Goal: Task Accomplishment & Management: Complete application form

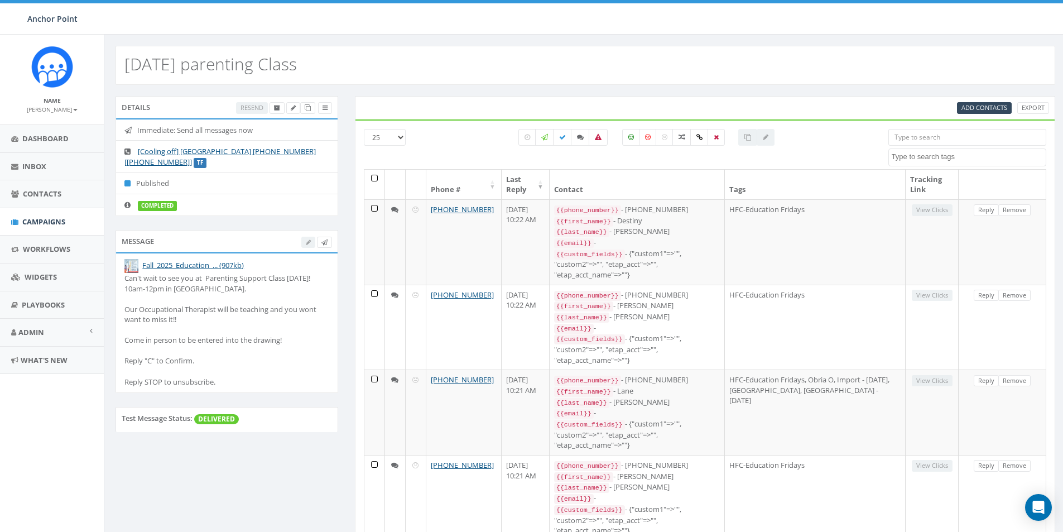
select select
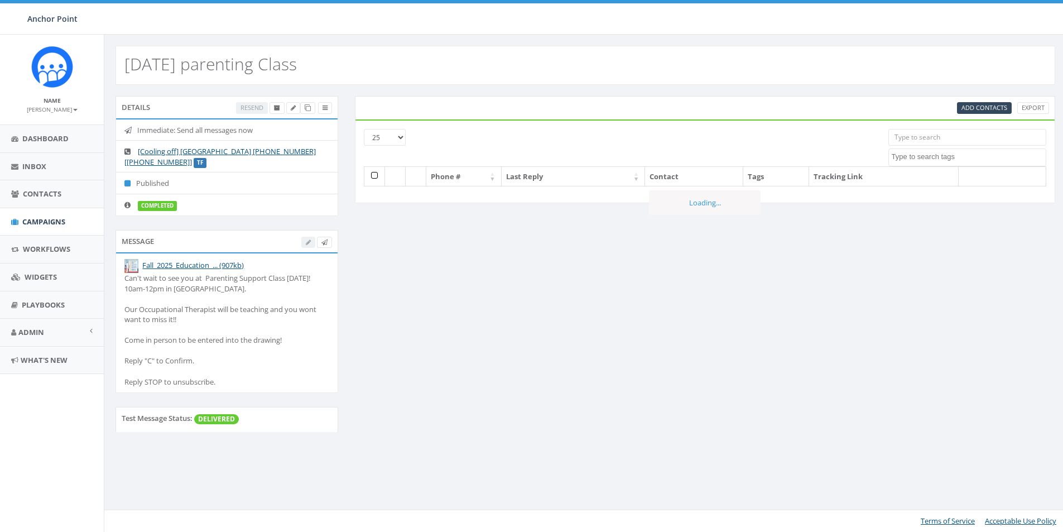
select select
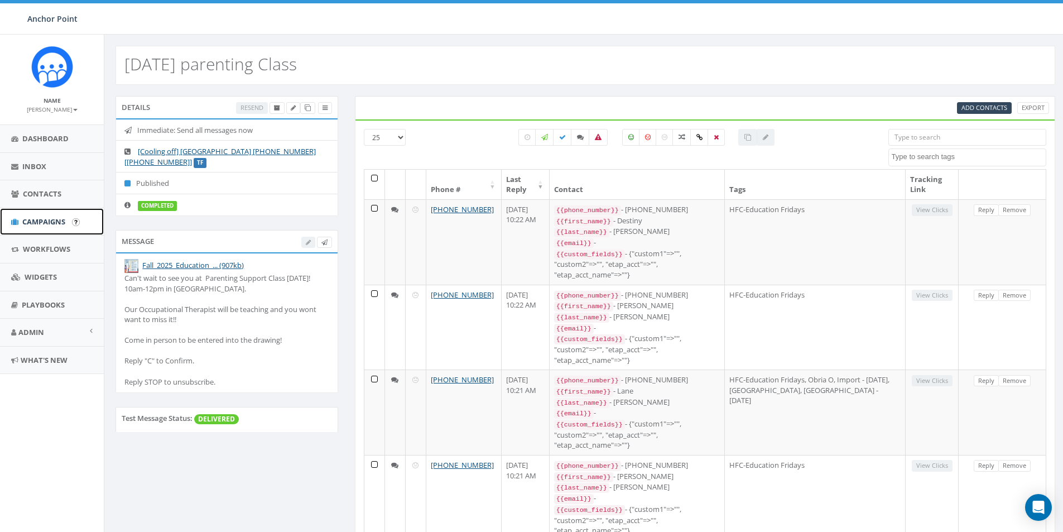
click at [51, 221] on span "Campaigns" at bounding box center [43, 222] width 43 height 10
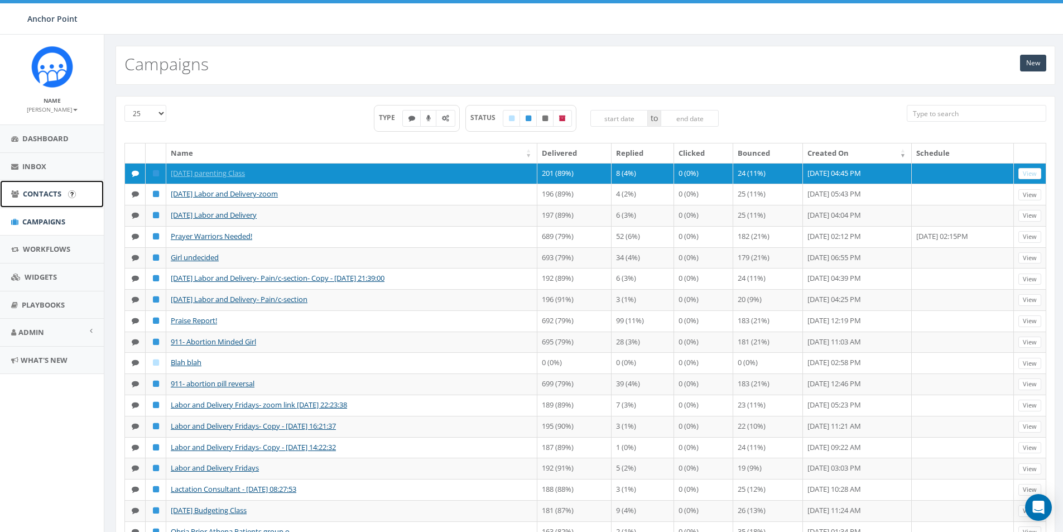
click at [36, 196] on span "Contacts" at bounding box center [42, 194] width 39 height 10
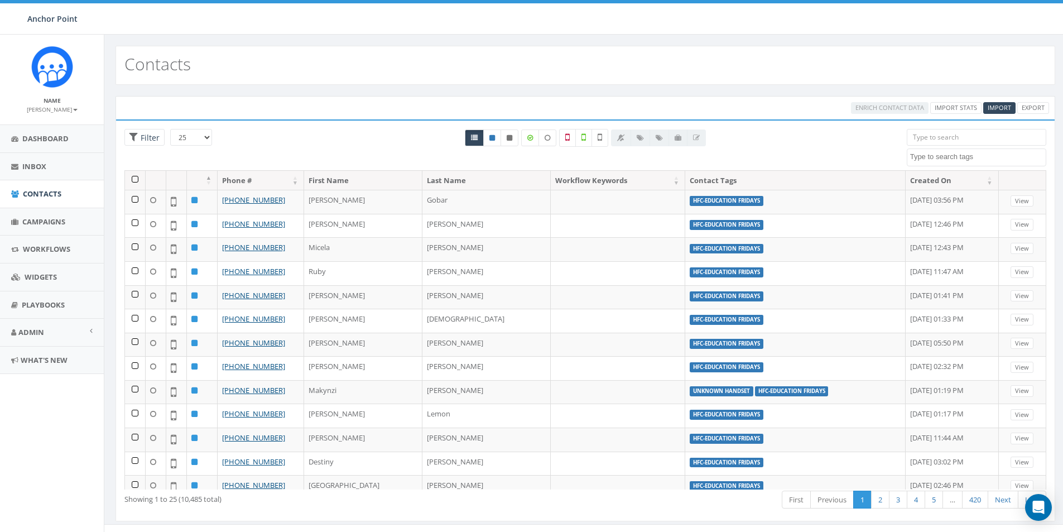
select select
click at [949, 110] on link "Import Stats" at bounding box center [956, 108] width 51 height 12
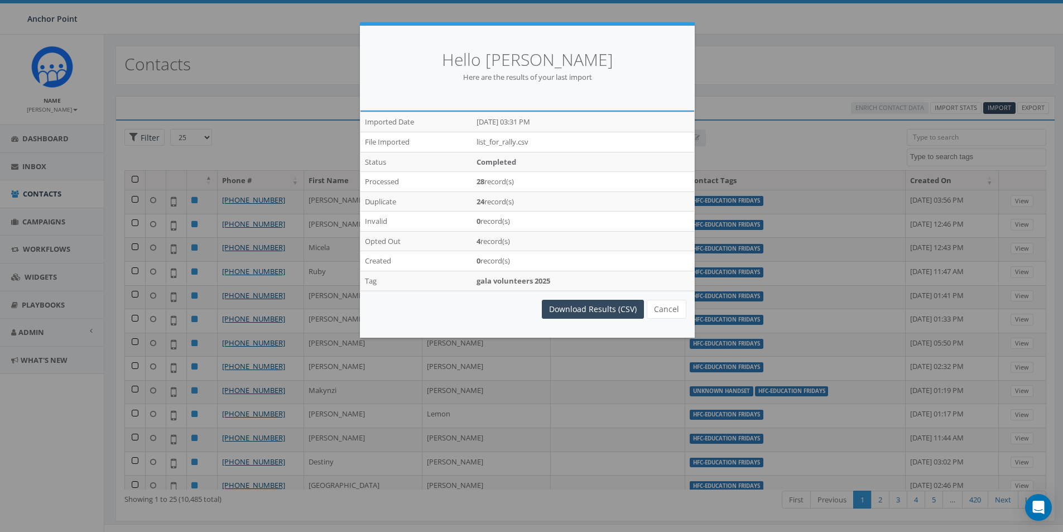
drag, startPoint x: 874, startPoint y: 71, endPoint x: 950, endPoint y: 81, distance: 76.6
click at [875, 71] on div "Hello Debbie Simmons Here are the results of your last import /imports/7327/exp…" at bounding box center [531, 266] width 1063 height 532
click at [660, 309] on button "Cancel" at bounding box center [667, 309] width 40 height 19
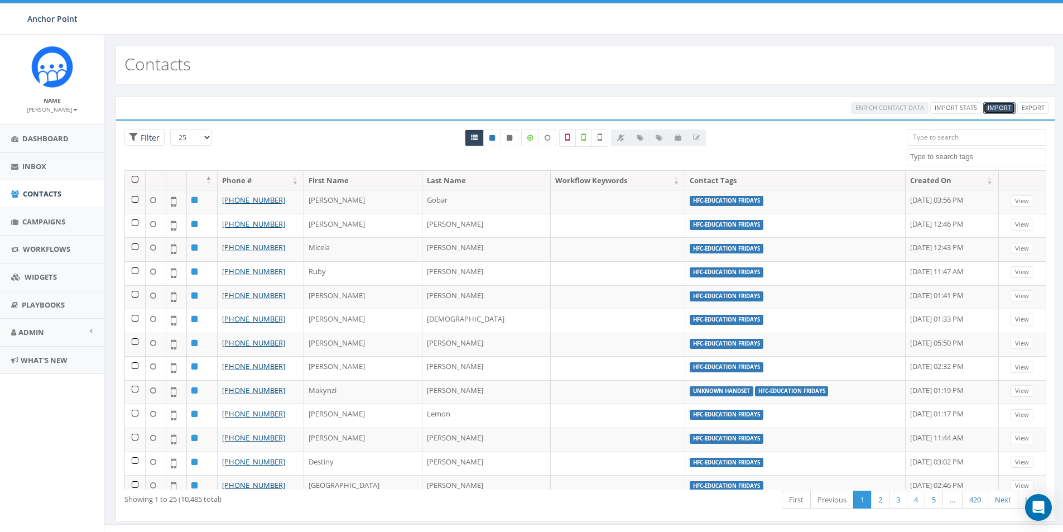
click at [996, 109] on span "Import" at bounding box center [999, 107] width 23 height 8
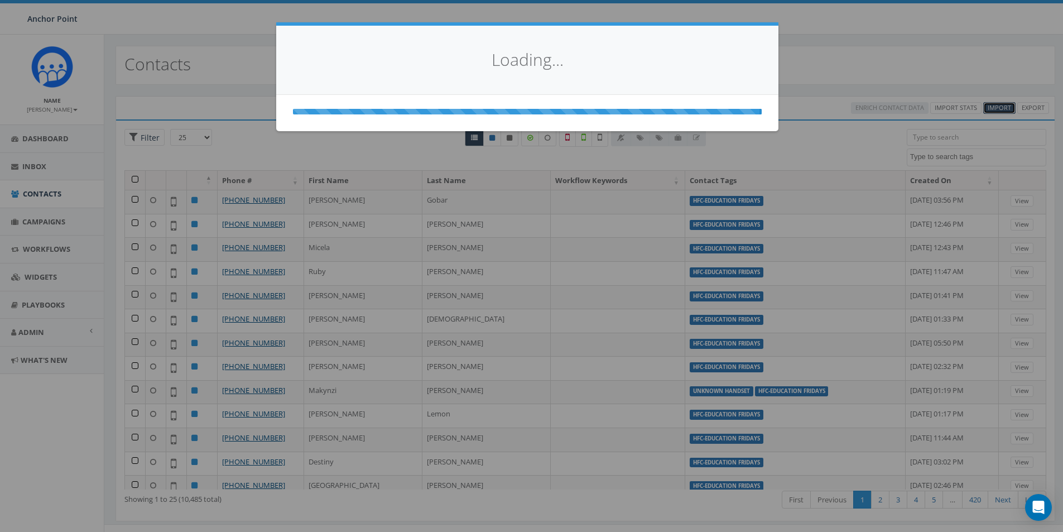
select select
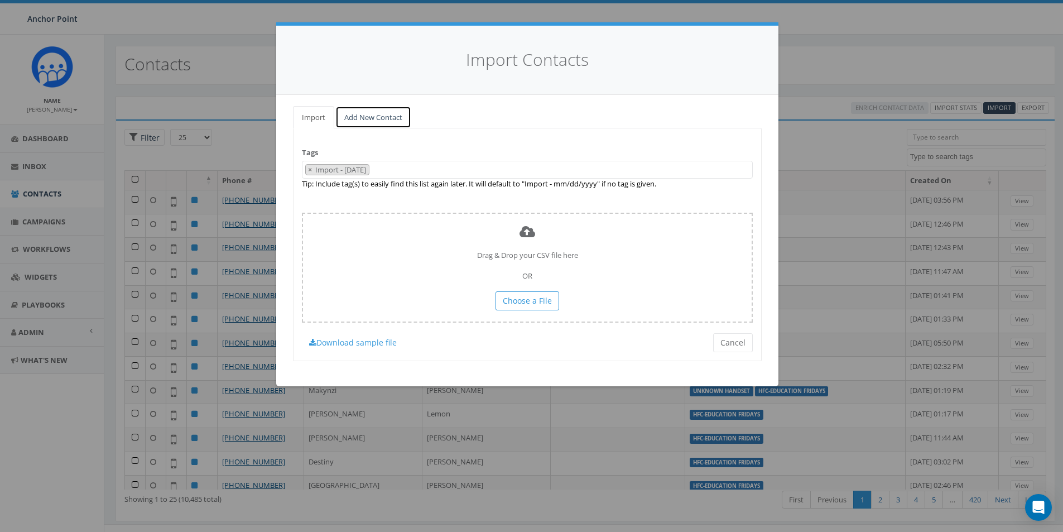
click at [378, 114] on link "Add New Contact" at bounding box center [374, 117] width 76 height 23
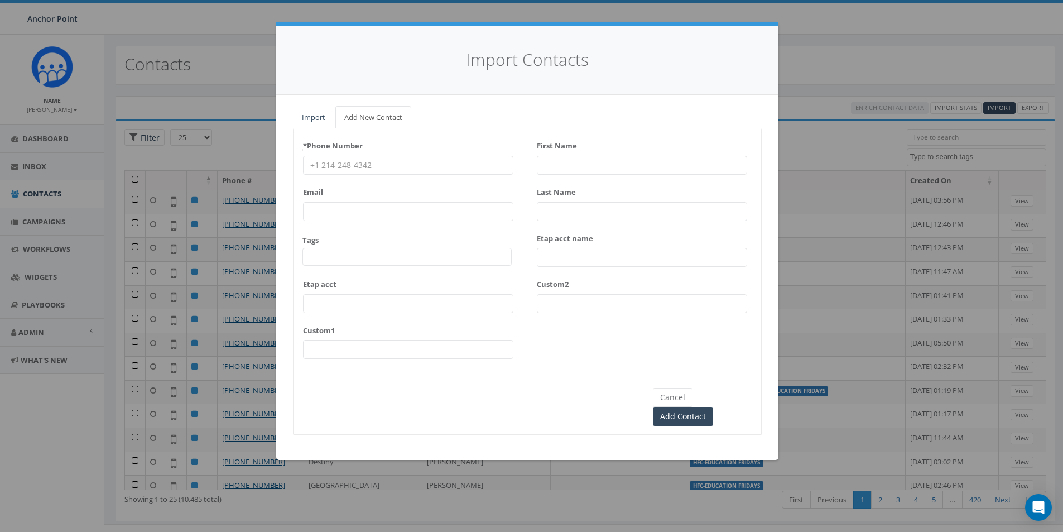
click at [329, 166] on input "* Phone Number" at bounding box center [408, 165] width 210 height 19
type input "979-318-0600"
click at [329, 260] on span at bounding box center [407, 257] width 209 height 18
type textarea "HFC"
select select "HFC-Education Fridays"
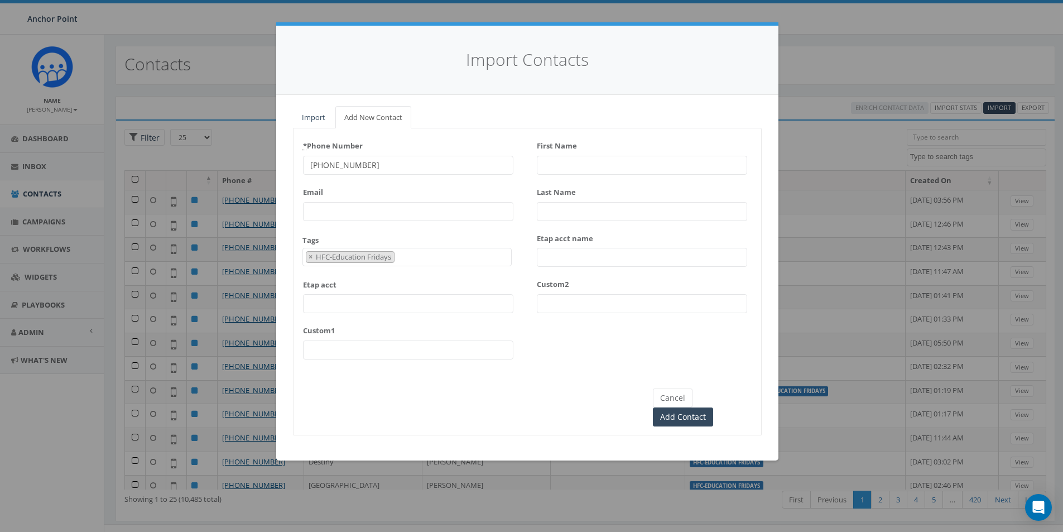
scroll to position [339, 0]
click at [555, 159] on input "First Name" at bounding box center [642, 165] width 210 height 19
type input "[PERSON_NAME]"
click at [713, 408] on input "Add Contact" at bounding box center [683, 417] width 60 height 19
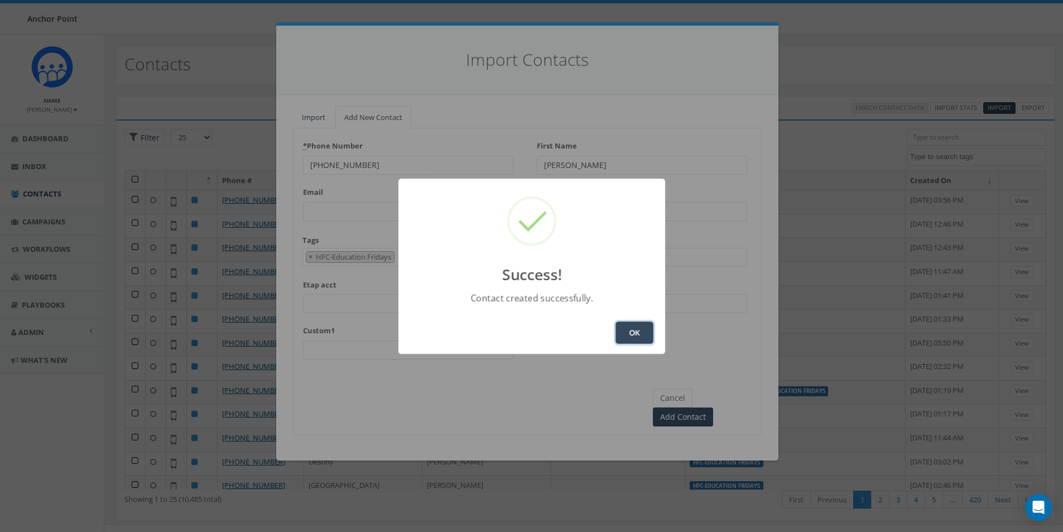
click at [638, 329] on button "OK" at bounding box center [635, 333] width 38 height 22
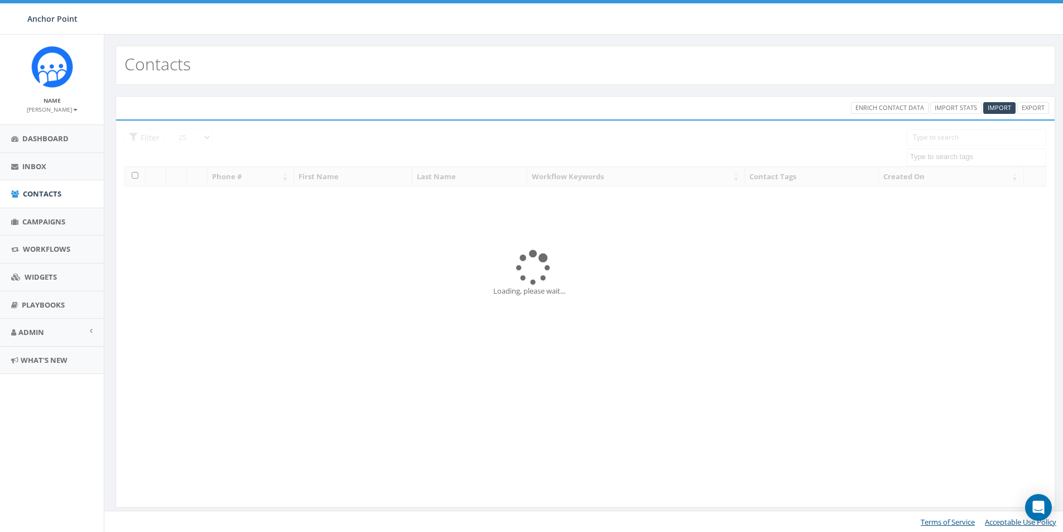
select select
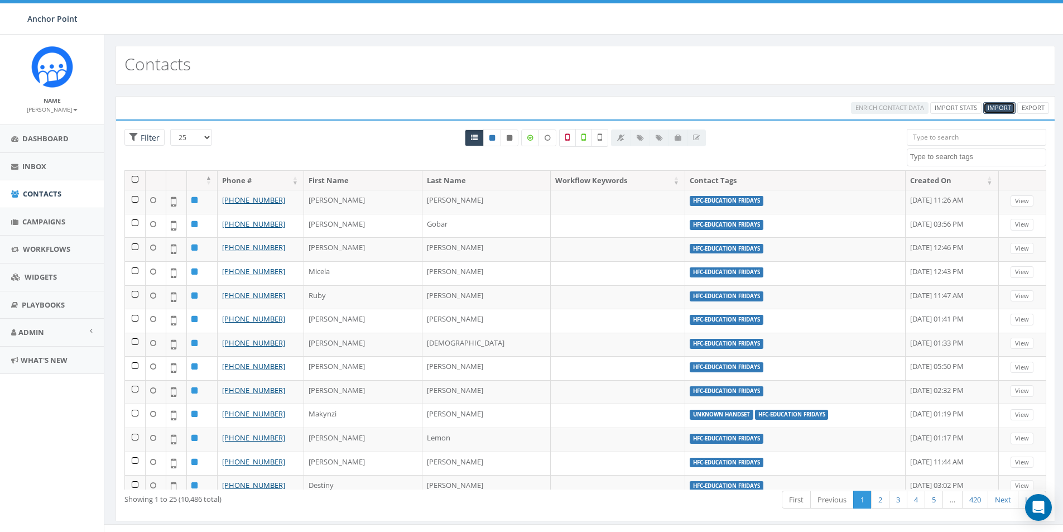
click at [1003, 108] on span "Import" at bounding box center [999, 107] width 23 height 8
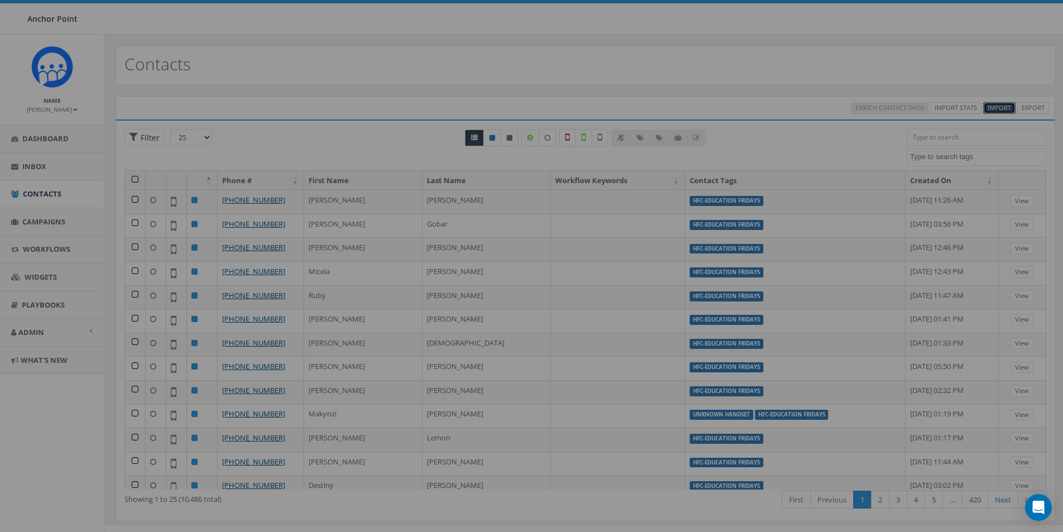
select select
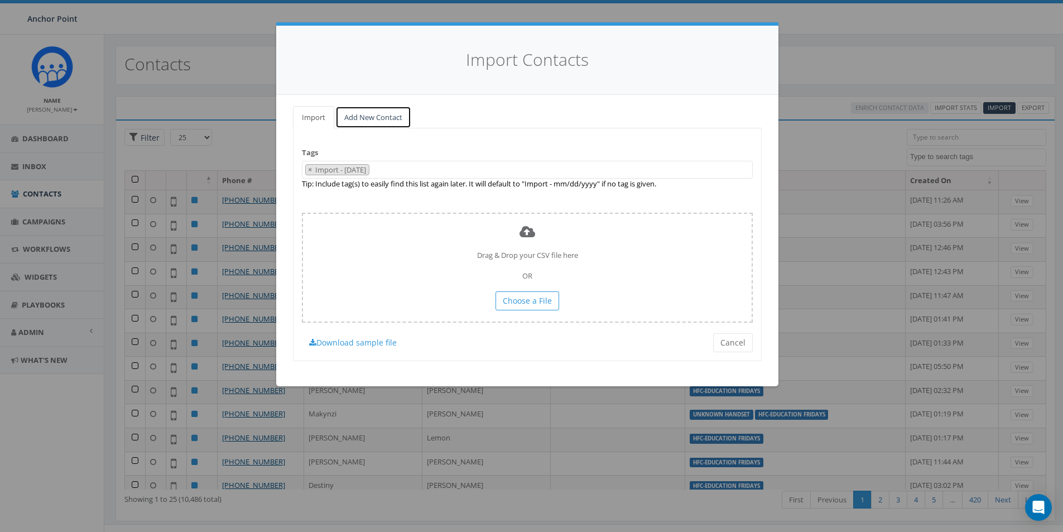
click at [365, 120] on link "Add New Contact" at bounding box center [374, 117] width 76 height 23
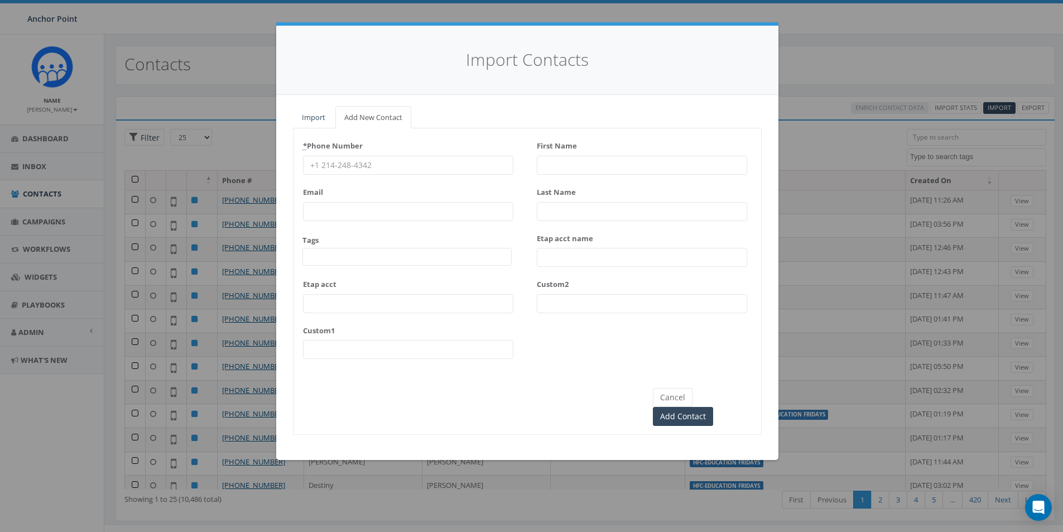
click at [333, 166] on input "* Phone Number" at bounding box center [408, 165] width 210 height 19
type input "346-288-0895"
click at [326, 250] on span at bounding box center [407, 257] width 209 height 18
type textarea "HFC"
select select "HFC-Education Fridays"
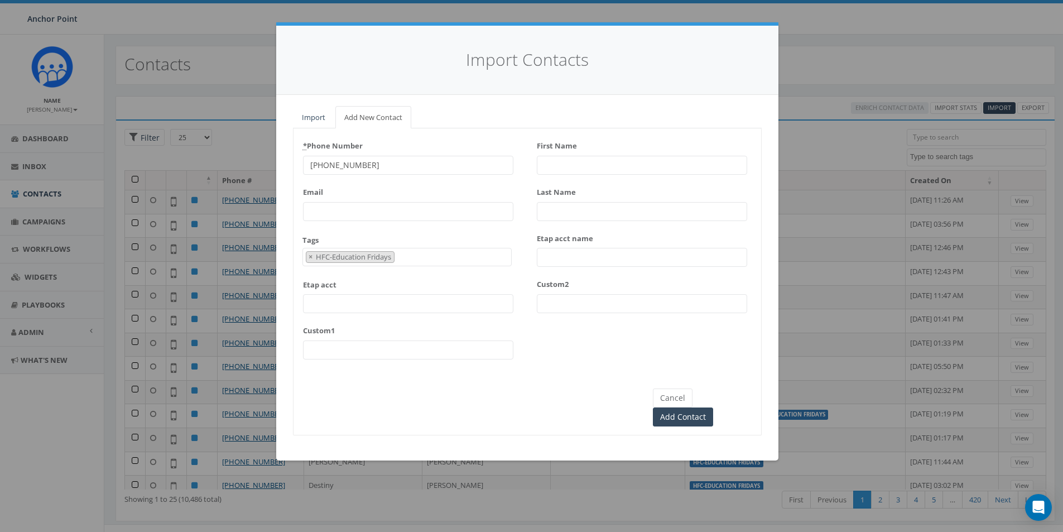
scroll to position [339, 0]
click at [563, 163] on input "First Name" at bounding box center [642, 165] width 210 height 19
type input "[PERSON_NAME]"
click at [713, 408] on input "Add Contact" at bounding box center [683, 417] width 60 height 19
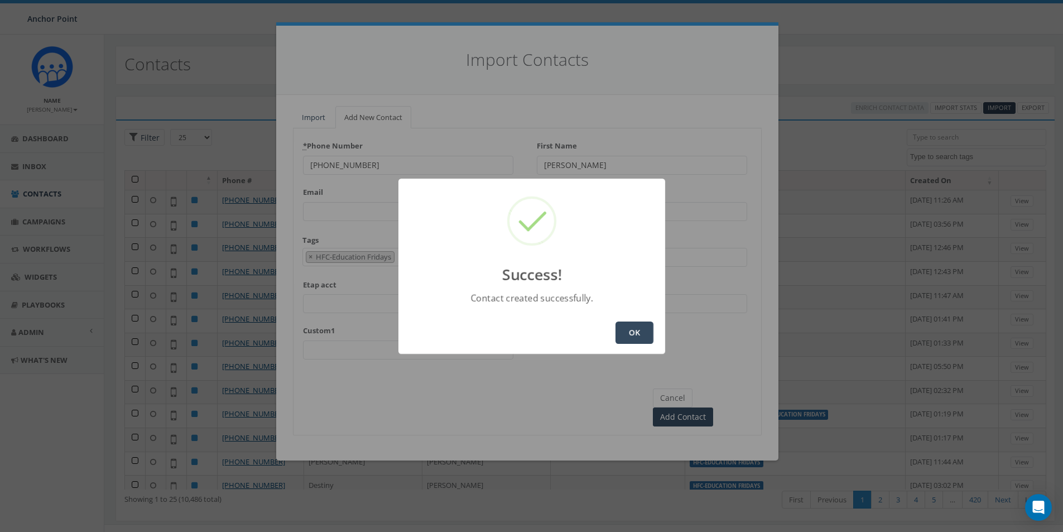
click at [626, 328] on button "OK" at bounding box center [635, 333] width 38 height 22
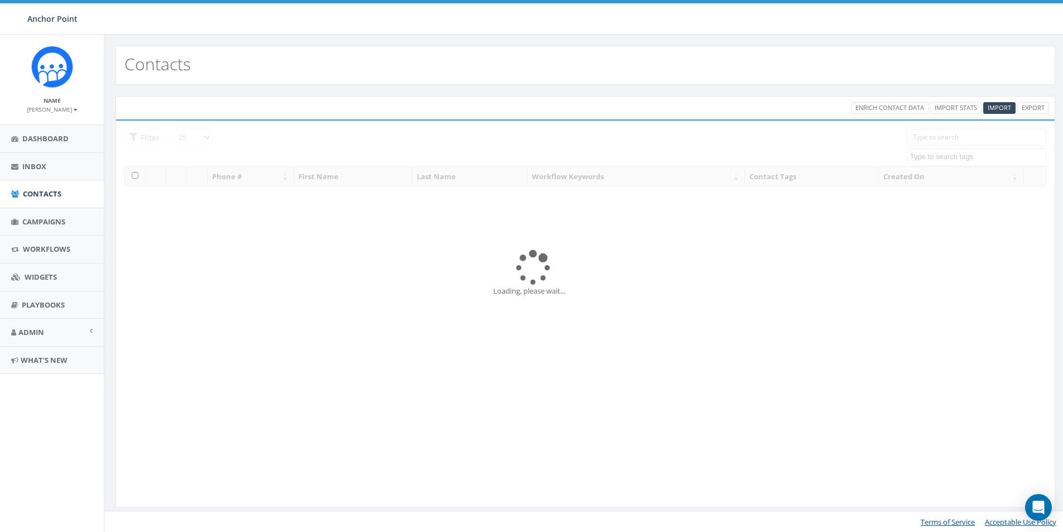
select select
